Goal: Information Seeking & Learning: Check status

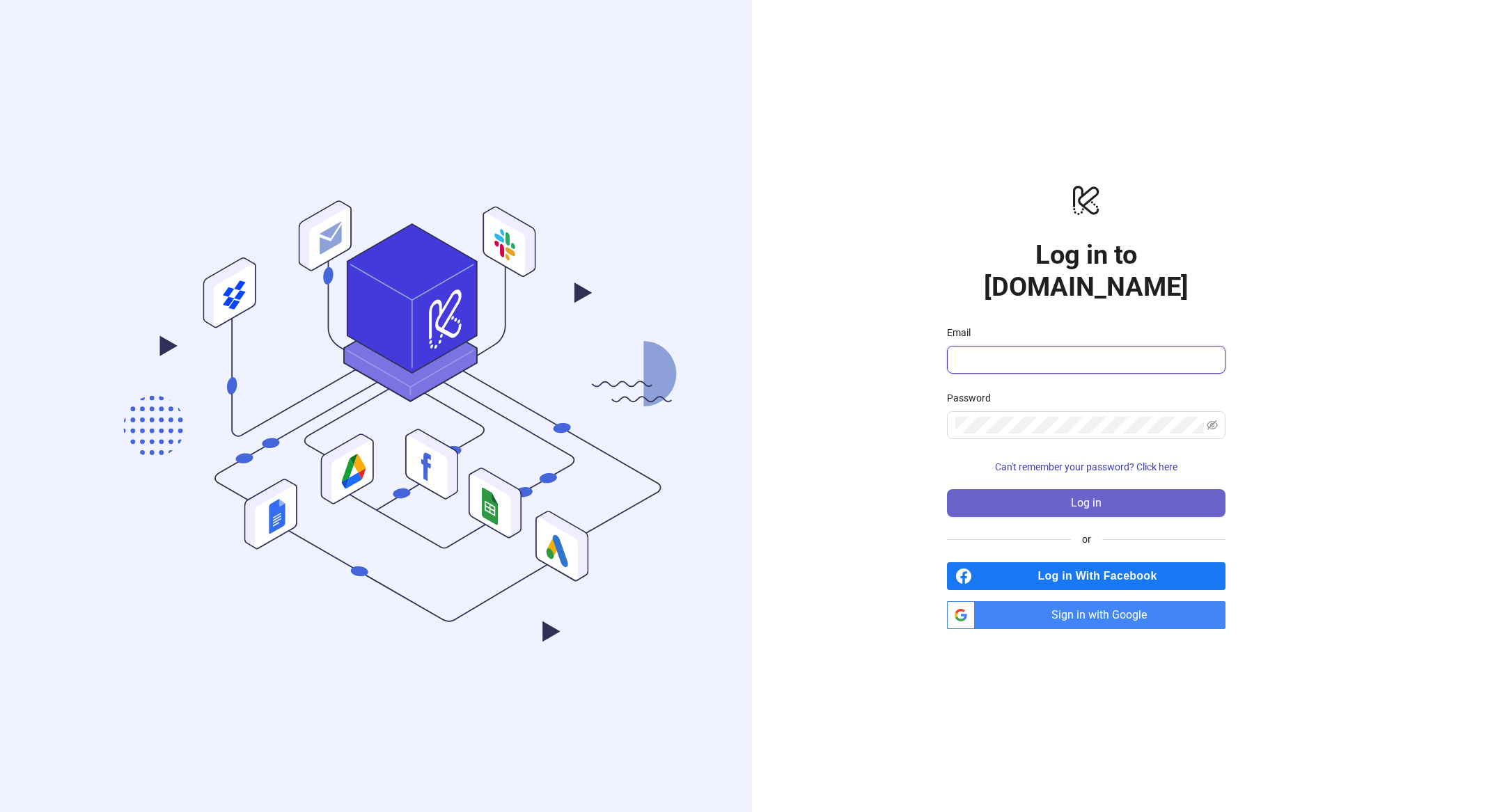
type input "**********"
click at [1075, 495] on button "Log in" at bounding box center [1086, 503] width 279 height 28
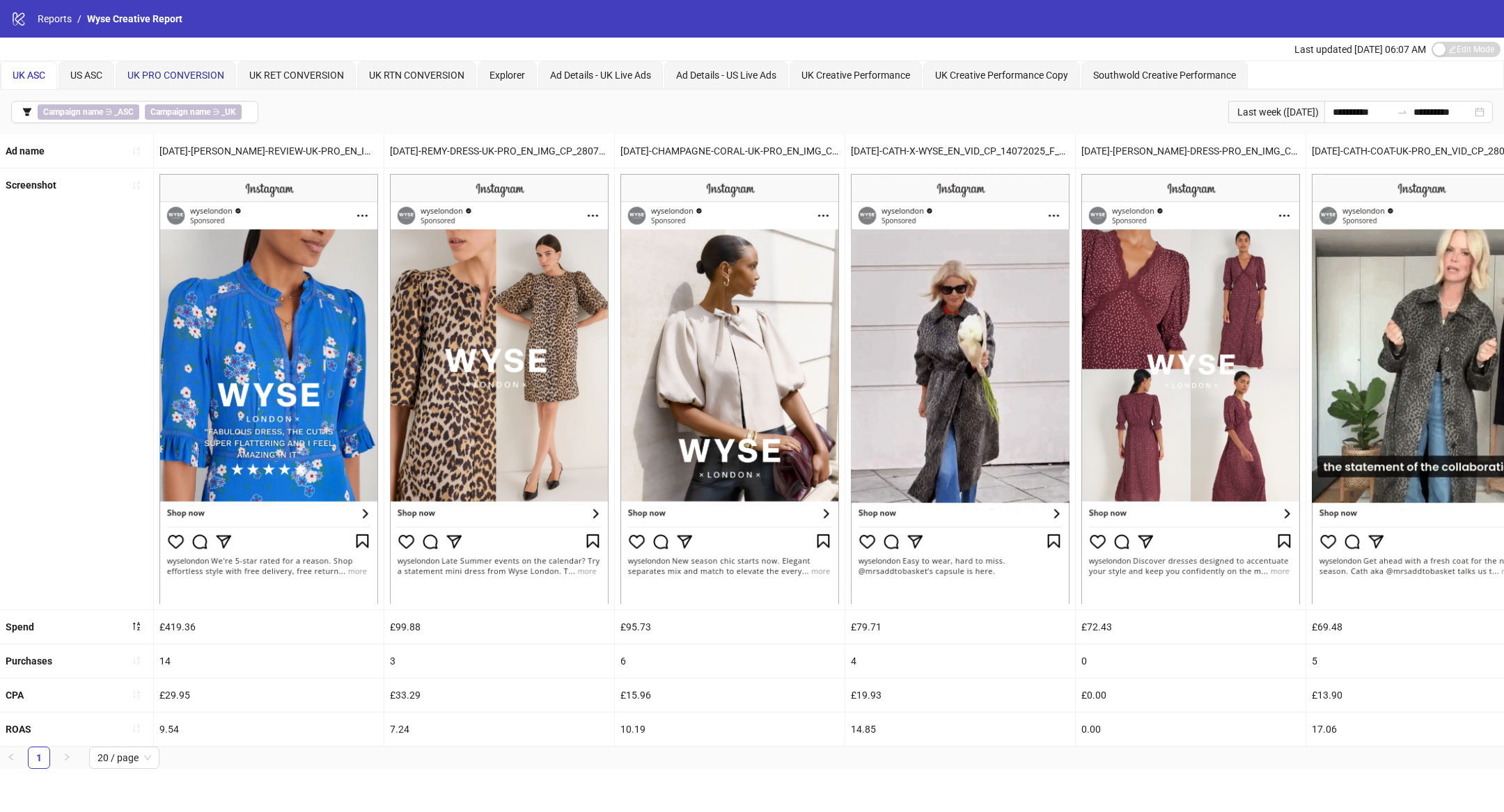
click at [193, 76] on span "UK PRO CONVERSION" at bounding box center [176, 75] width 97 height 11
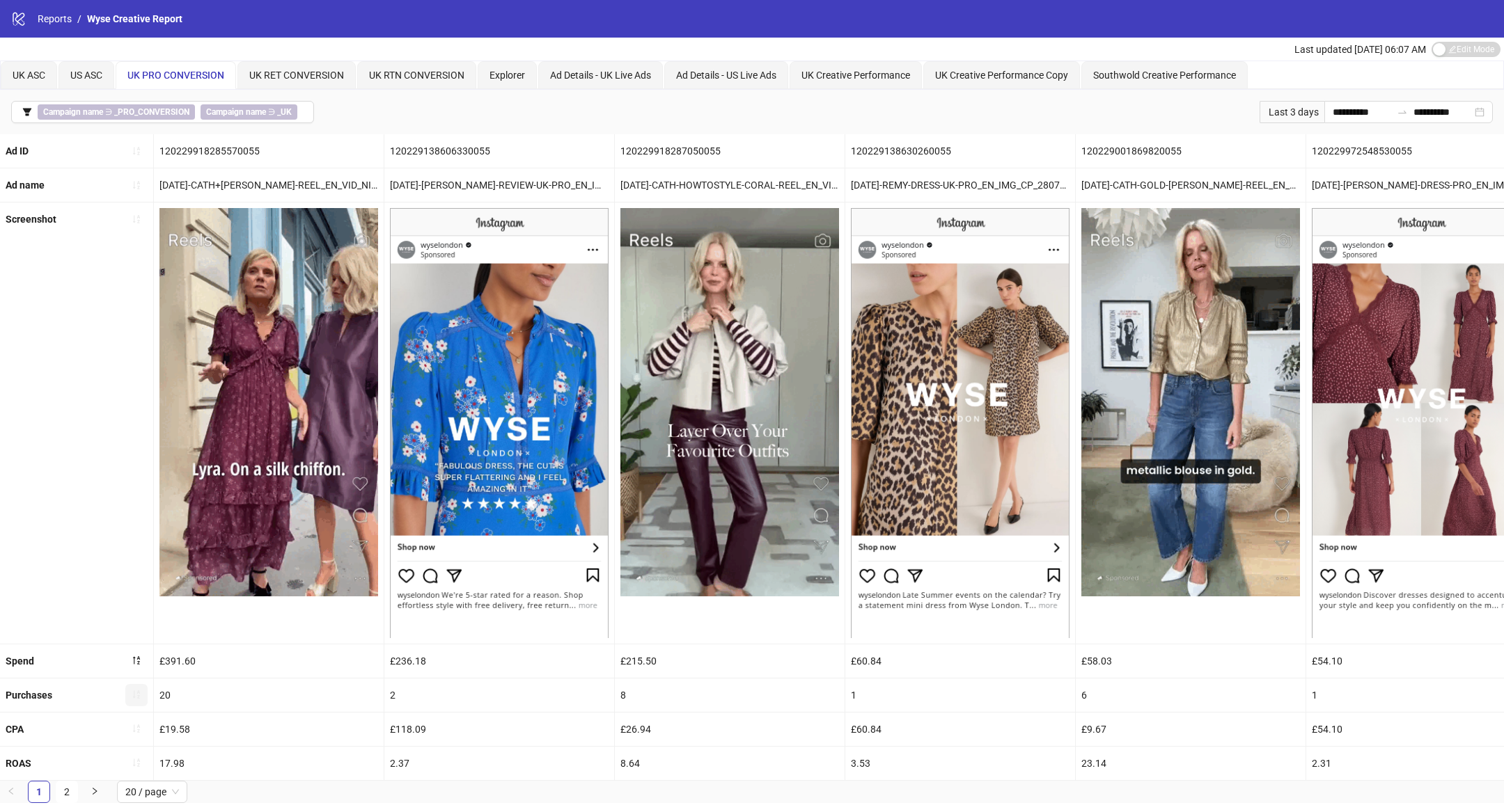
click at [138, 695] on icon "sort-ascending" at bounding box center [136, 695] width 7 height 8
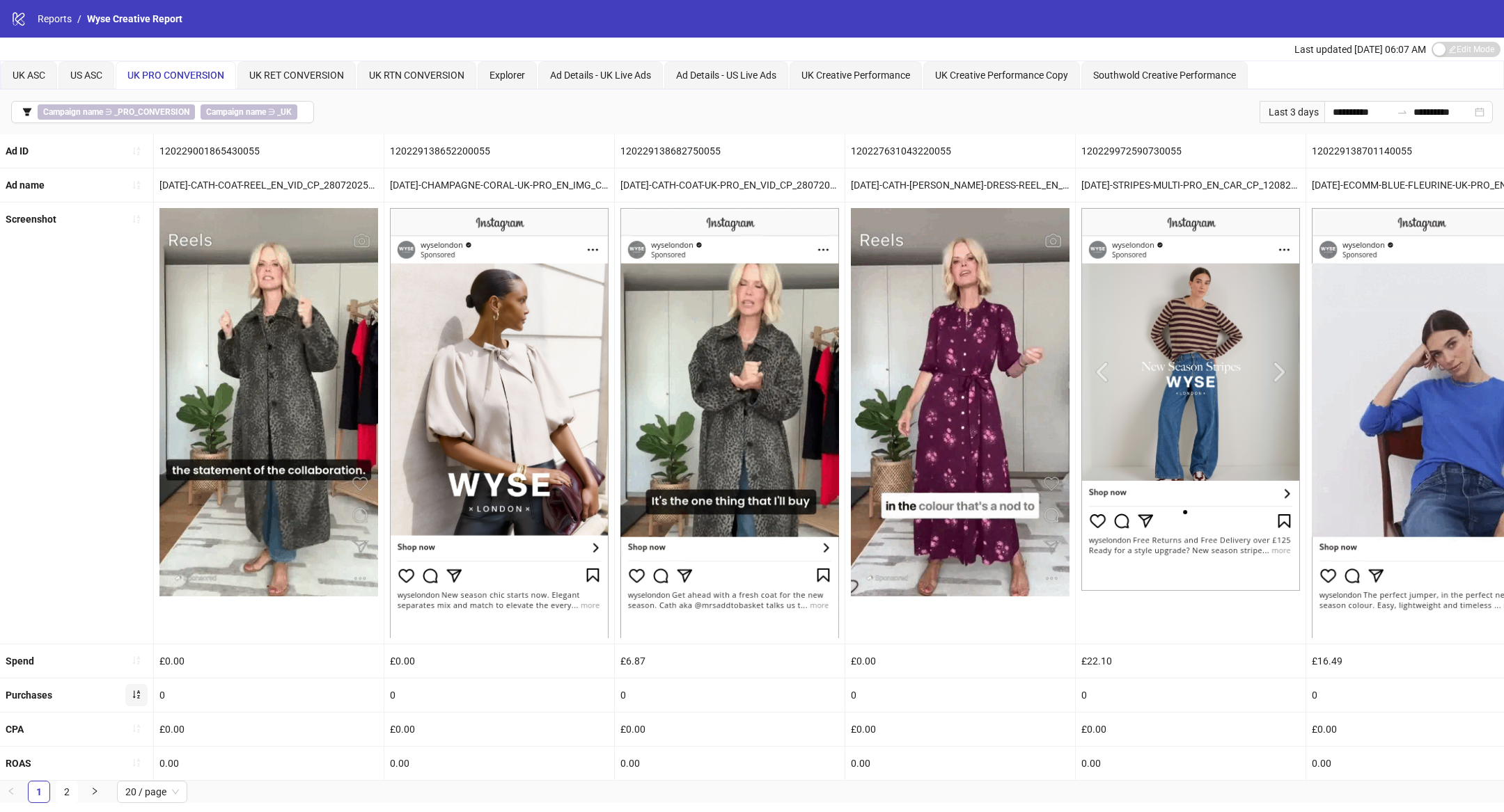
click at [138, 695] on icon "sort-ascending" at bounding box center [136, 695] width 7 height 8
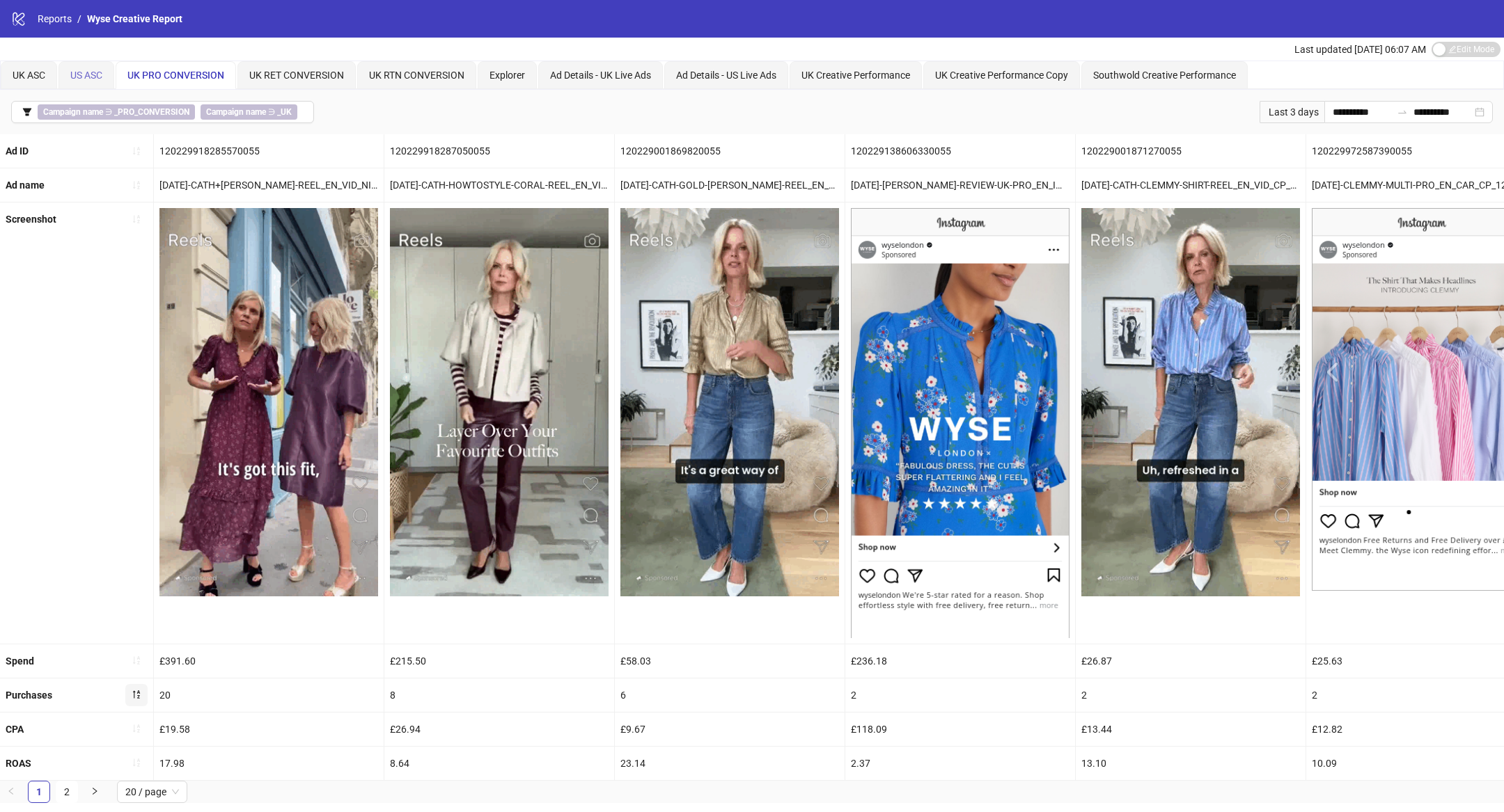
click at [106, 75] on div "US ASC" at bounding box center [86, 75] width 56 height 28
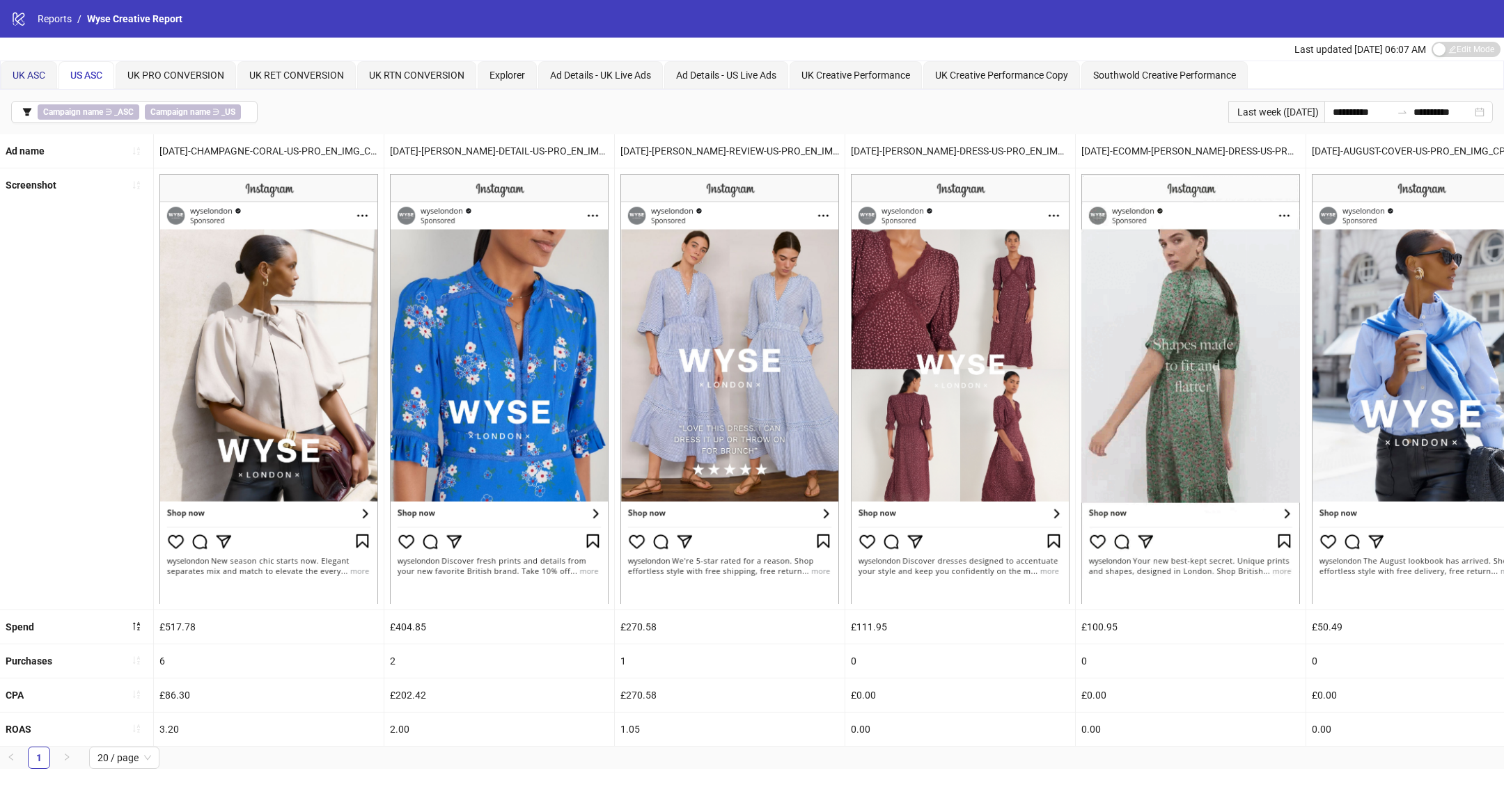
click at [33, 75] on span "UK ASC" at bounding box center [29, 75] width 33 height 11
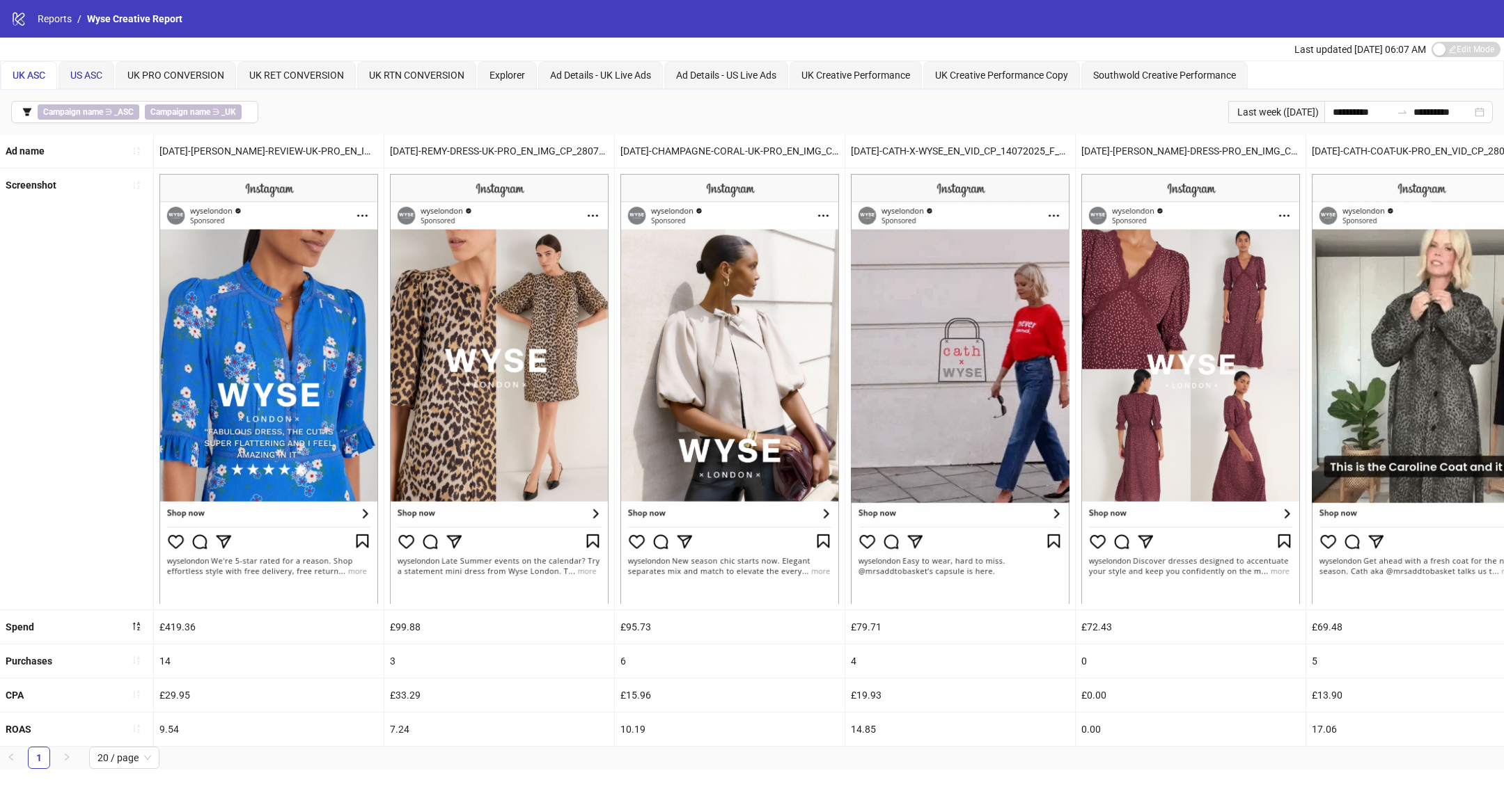
click at [88, 78] on span "US ASC" at bounding box center [86, 75] width 32 height 11
